Goal: Find specific page/section: Find specific page/section

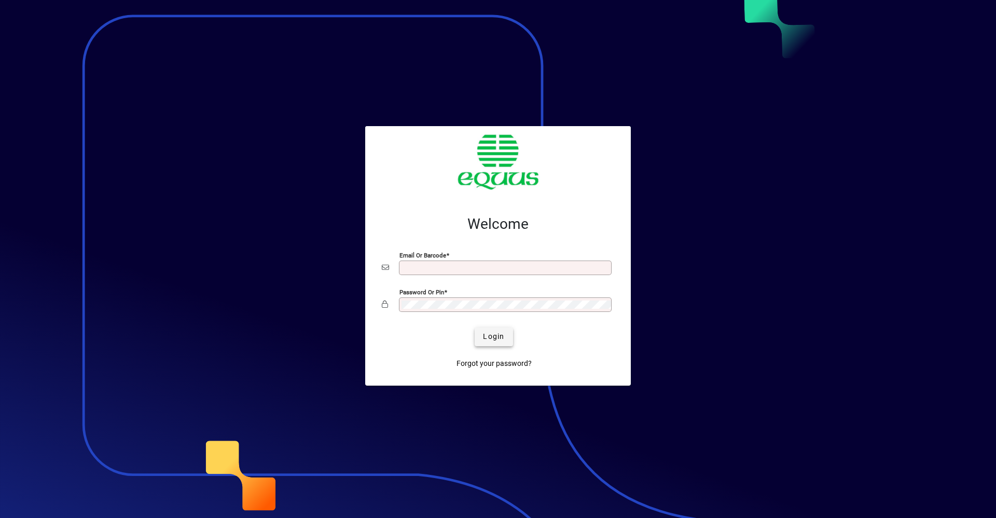
type input "**********"
click at [497, 332] on span "Login" at bounding box center [493, 336] width 21 height 11
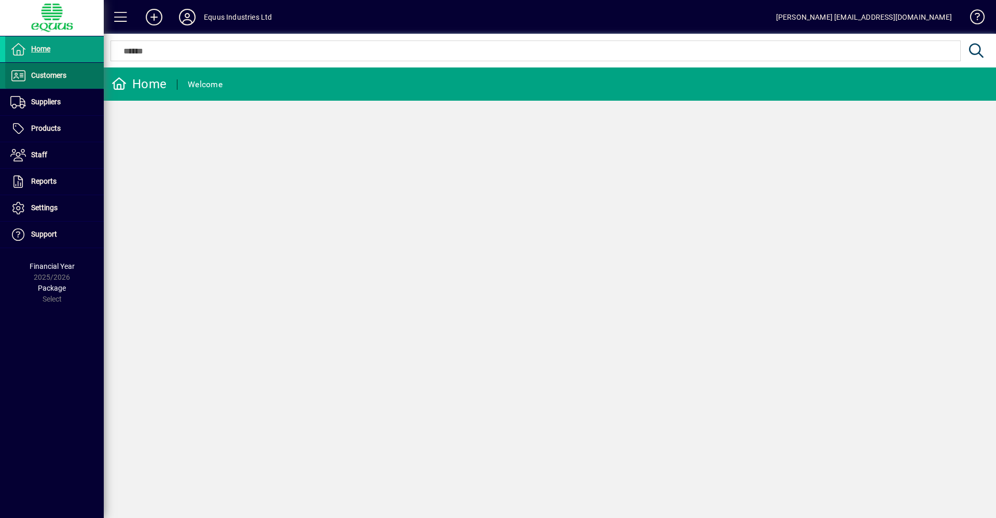
click at [33, 83] on span at bounding box center [54, 75] width 99 height 25
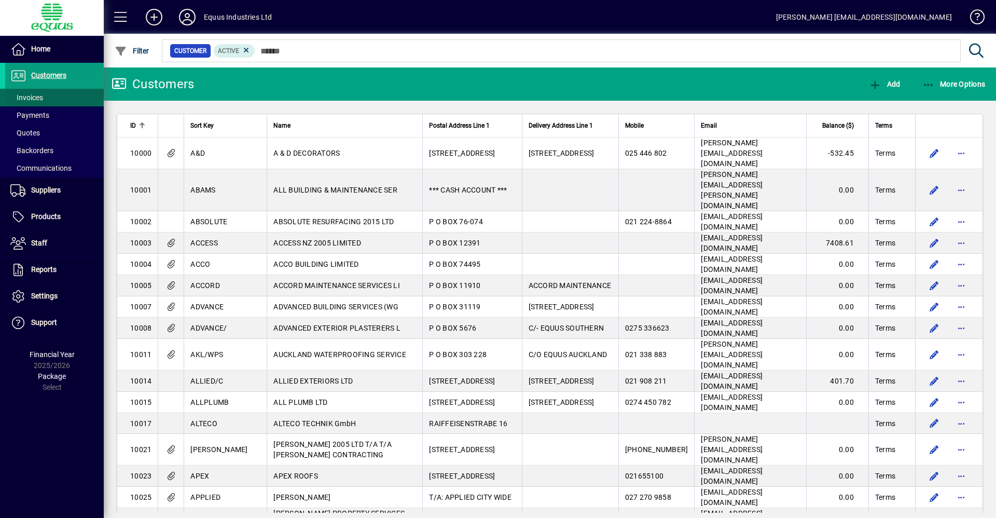
click at [48, 97] on span at bounding box center [54, 97] width 99 height 25
